Goal: Complete application form

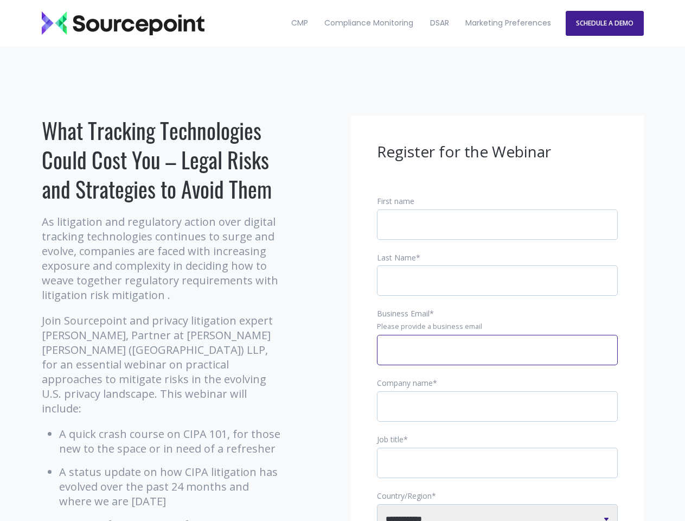
click at [497, 358] on input "Business Email *" at bounding box center [497, 350] width 241 height 30
